Goal: Register for event/course

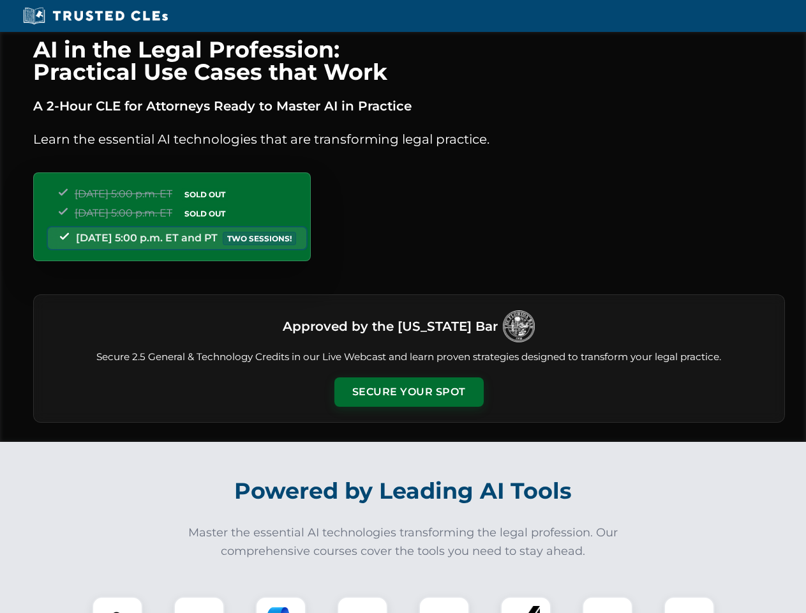
click at [408, 392] on button "Secure Your Spot" at bounding box center [408, 391] width 149 height 29
click at [117, 604] on img at bounding box center [117, 621] width 37 height 37
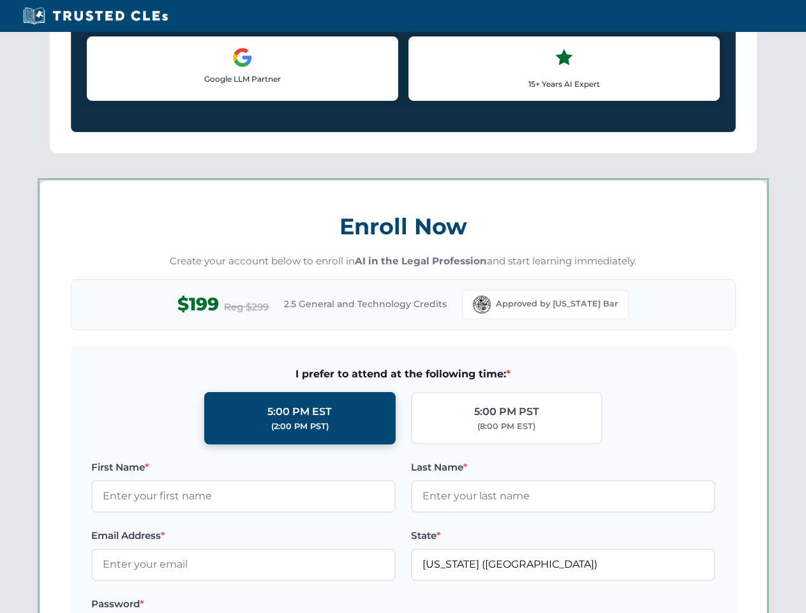
click at [281, 604] on label "Password *" at bounding box center [243, 603] width 304 height 15
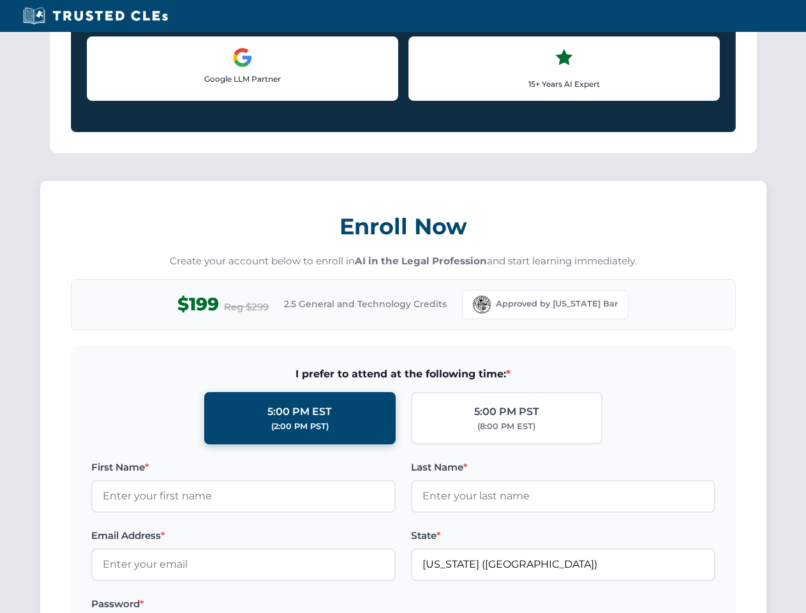
scroll to position [1253, 0]
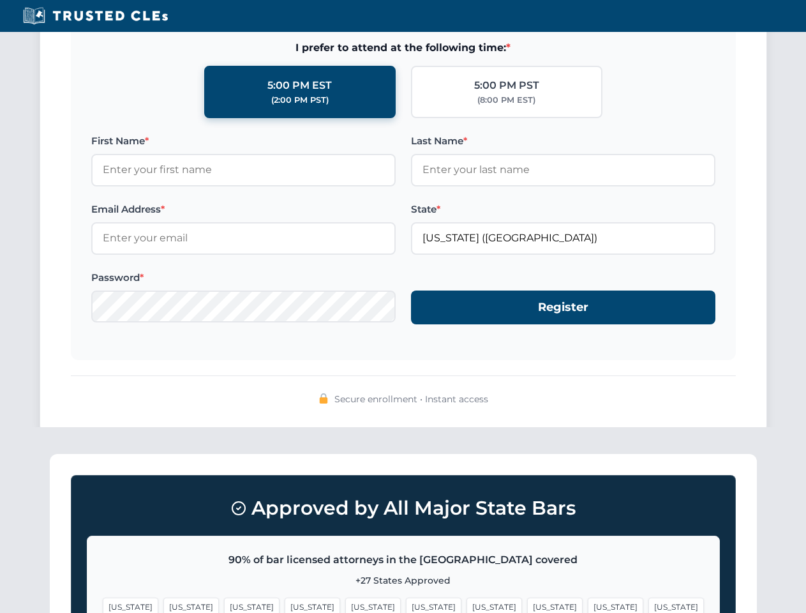
click at [588, 604] on span "[US_STATE]" at bounding box center [616, 606] width 56 height 19
